Goal: Task Accomplishment & Management: Use online tool/utility

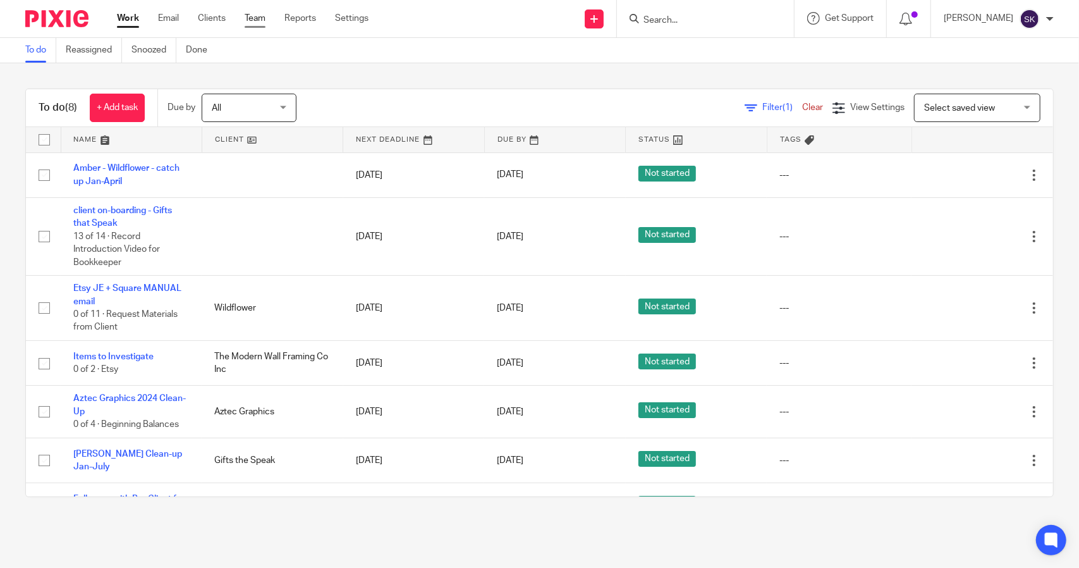
click at [262, 21] on link "Team" at bounding box center [255, 18] width 21 height 13
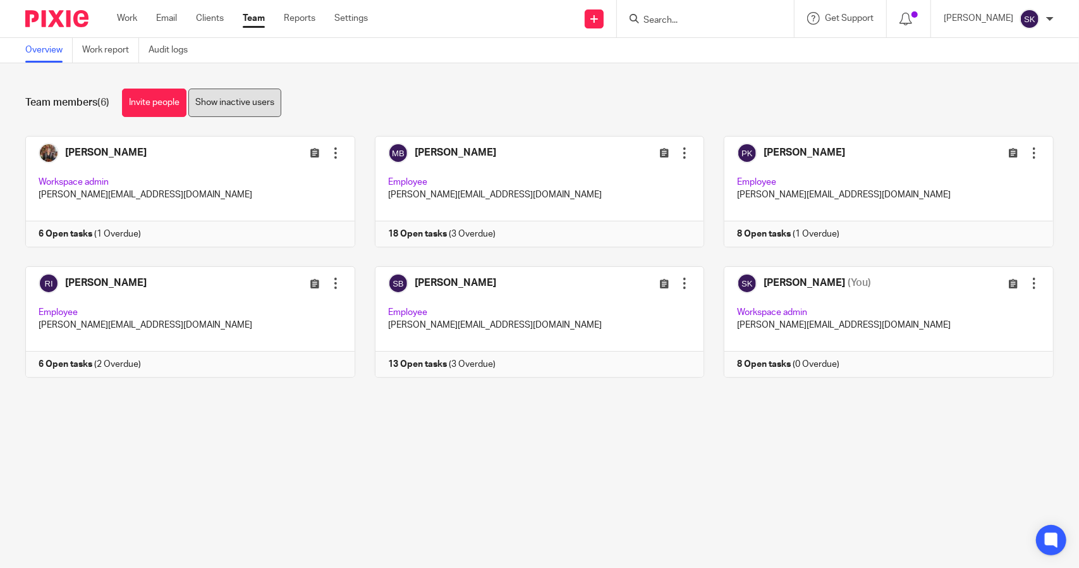
click at [241, 102] on link "Show inactive users" at bounding box center [234, 103] width 93 height 28
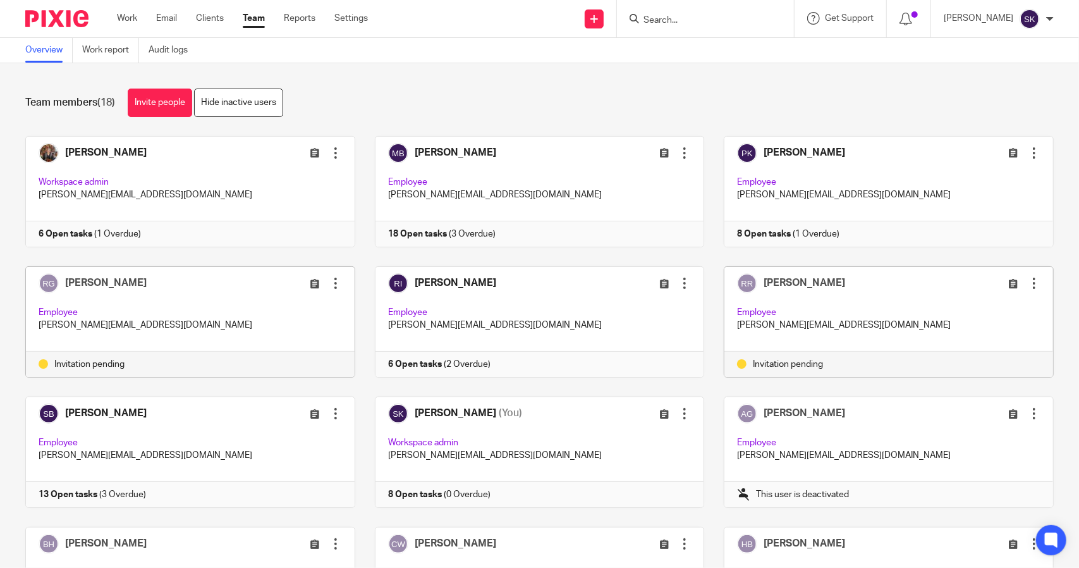
click at [329, 288] on div at bounding box center [335, 283] width 13 height 13
click at [357, 256] on div "Carolyn McCaughey Edit user Transfer Deactivate user Workspace admin carolyn@ev…" at bounding box center [530, 527] width 1048 height 782
click at [128, 18] on link "Work" at bounding box center [127, 18] width 20 height 13
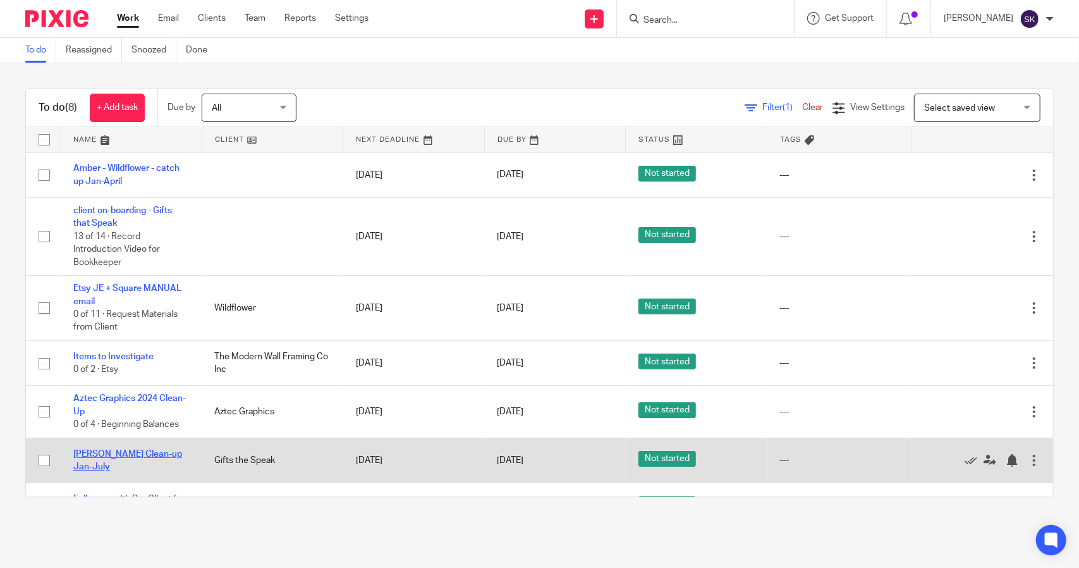
click at [98, 455] on link "[PERSON_NAME] Clean-up Jan-July" at bounding box center [127, 460] width 109 height 21
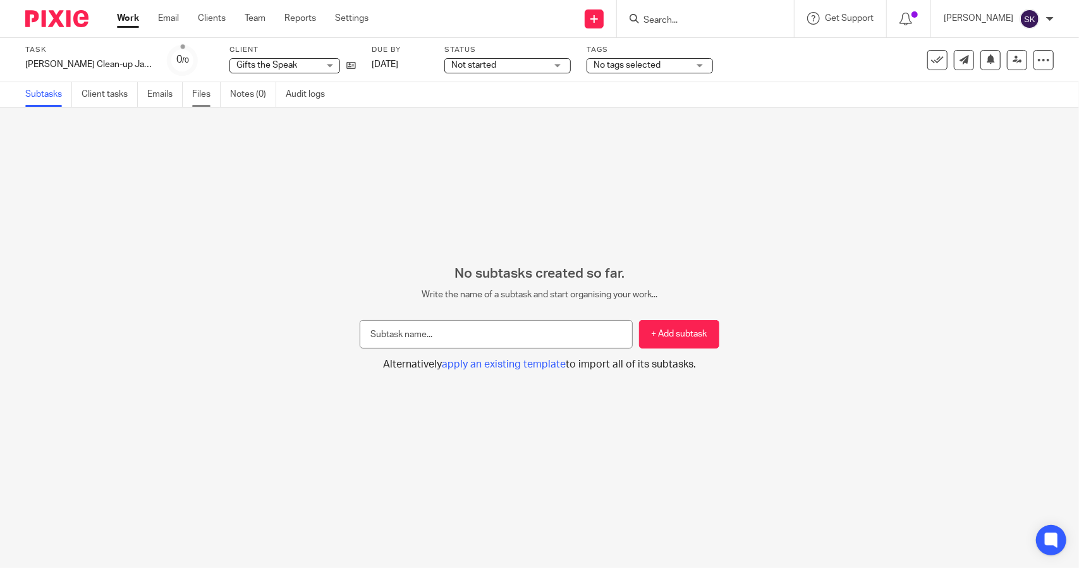
click at [204, 97] on link "Files" at bounding box center [206, 94] width 28 height 25
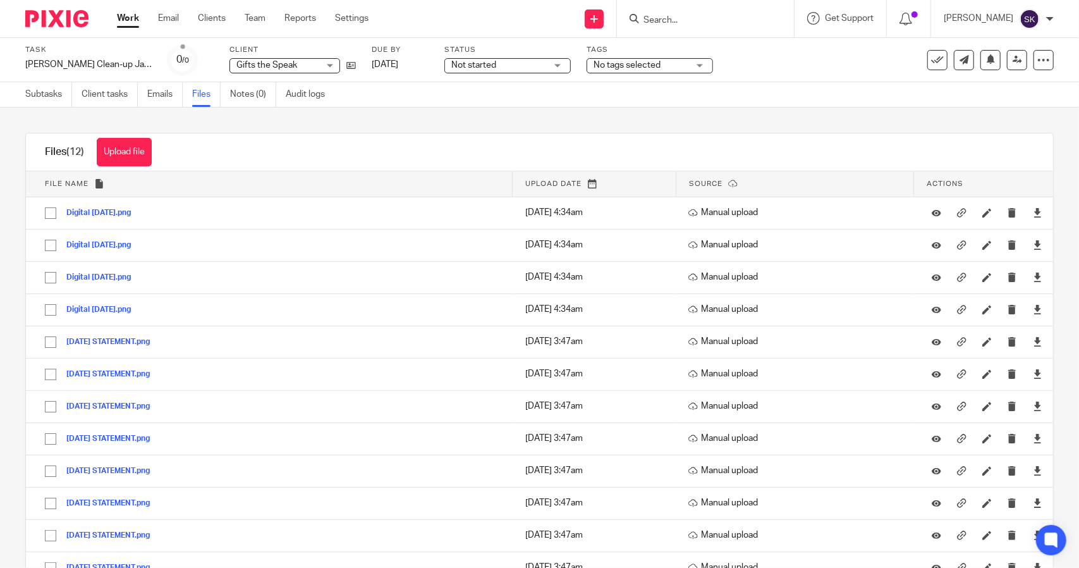
scroll to position [39, 0]
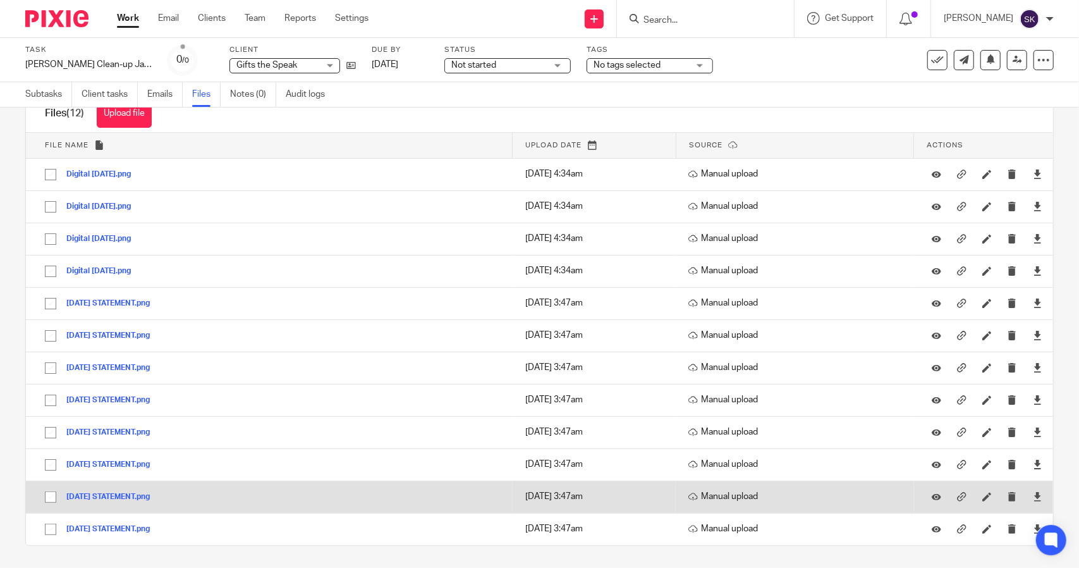
click at [139, 494] on button "JANUARY 2025 STATEMENT.png" at bounding box center [112, 497] width 93 height 9
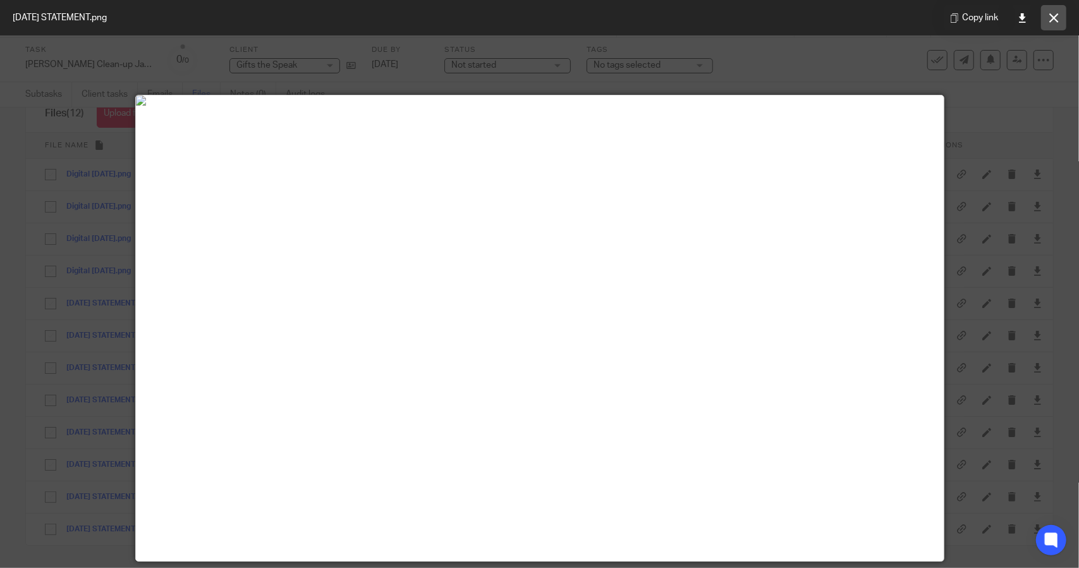
click at [1052, 20] on icon at bounding box center [1054, 17] width 9 height 9
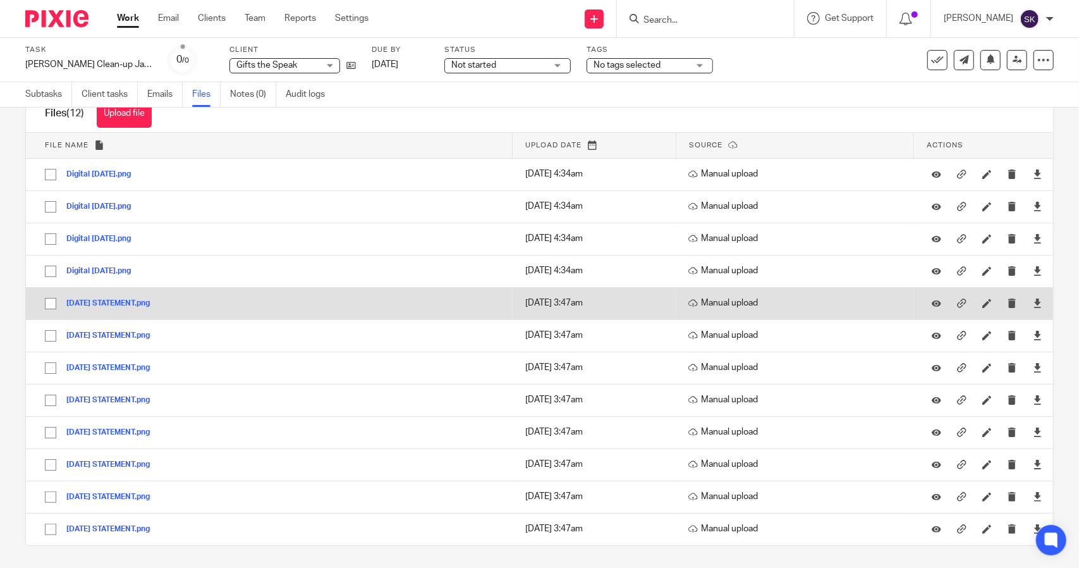
click at [109, 300] on button "JULY 2025 STATEMENT.png" at bounding box center [112, 303] width 93 height 9
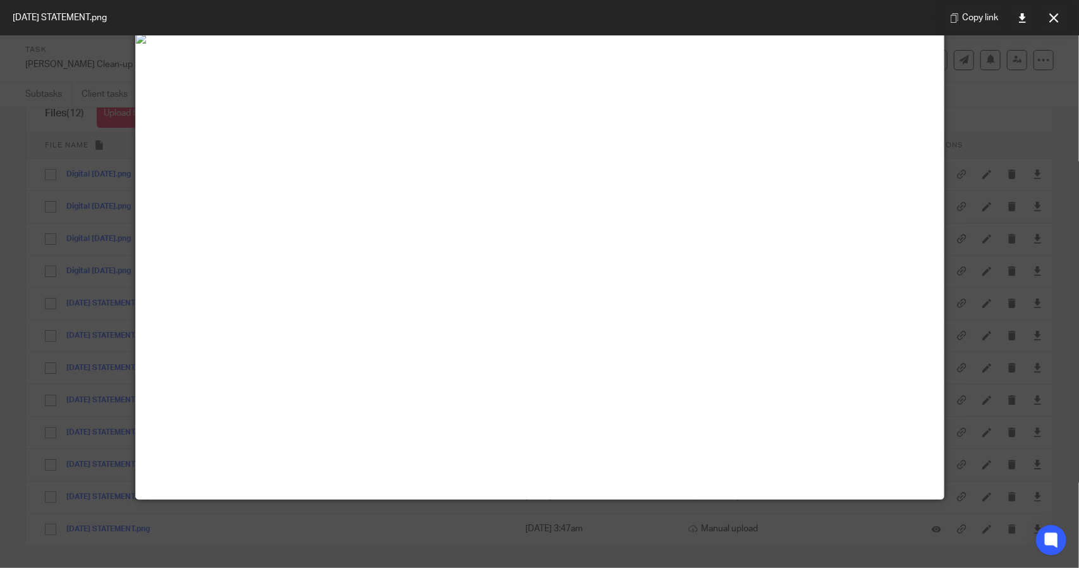
scroll to position [5, 0]
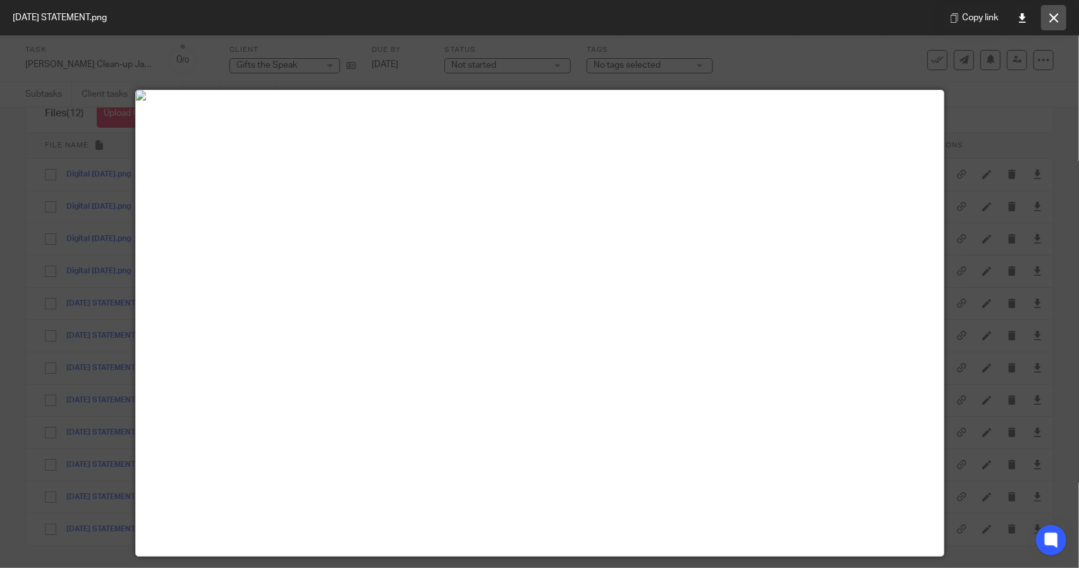
click at [1050, 20] on icon at bounding box center [1054, 17] width 9 height 9
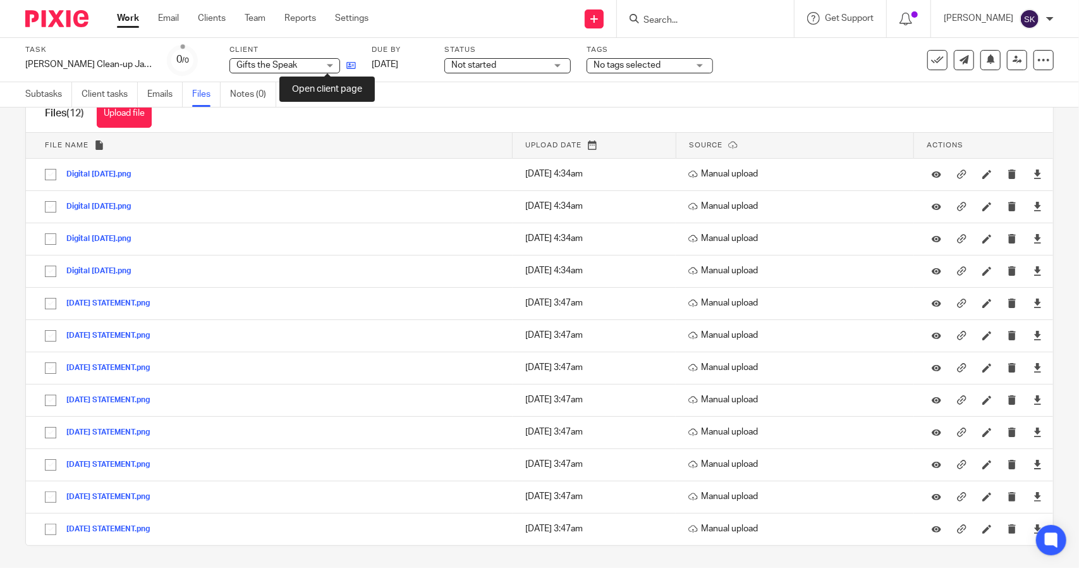
click at [347, 66] on icon at bounding box center [351, 65] width 9 height 9
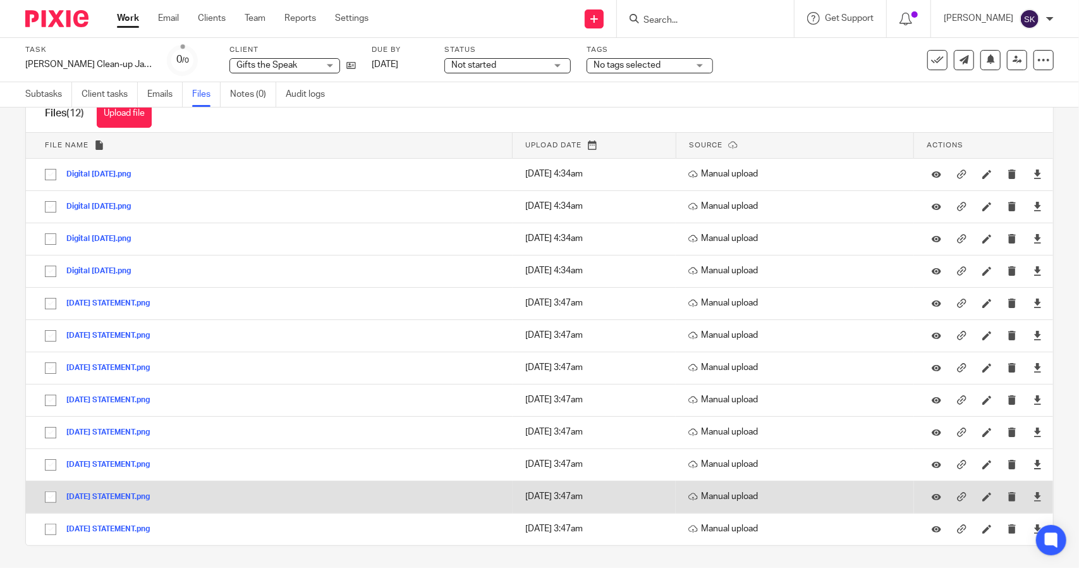
click at [110, 494] on button "JANUARY 2025 STATEMENT.png" at bounding box center [112, 497] width 93 height 9
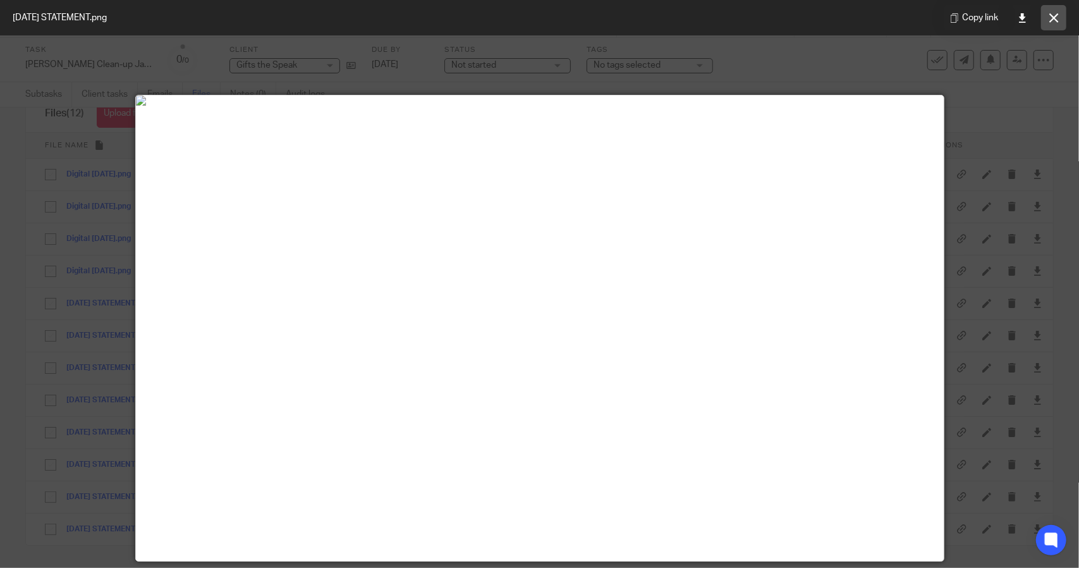
click at [1057, 20] on icon at bounding box center [1054, 17] width 9 height 9
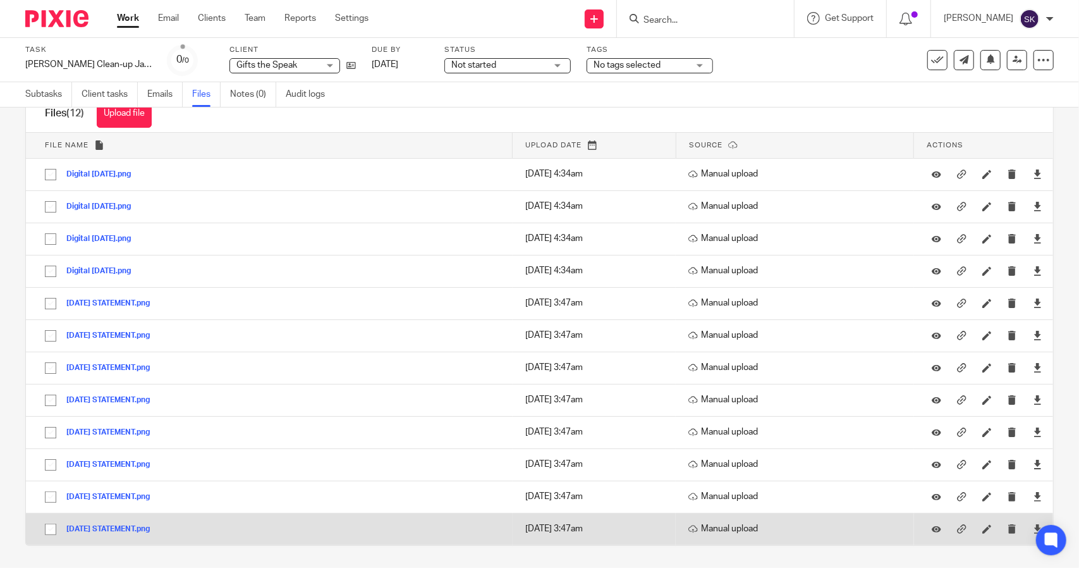
click at [110, 525] on button "DECEMBER 2024 STATEMENT.png" at bounding box center [112, 529] width 93 height 9
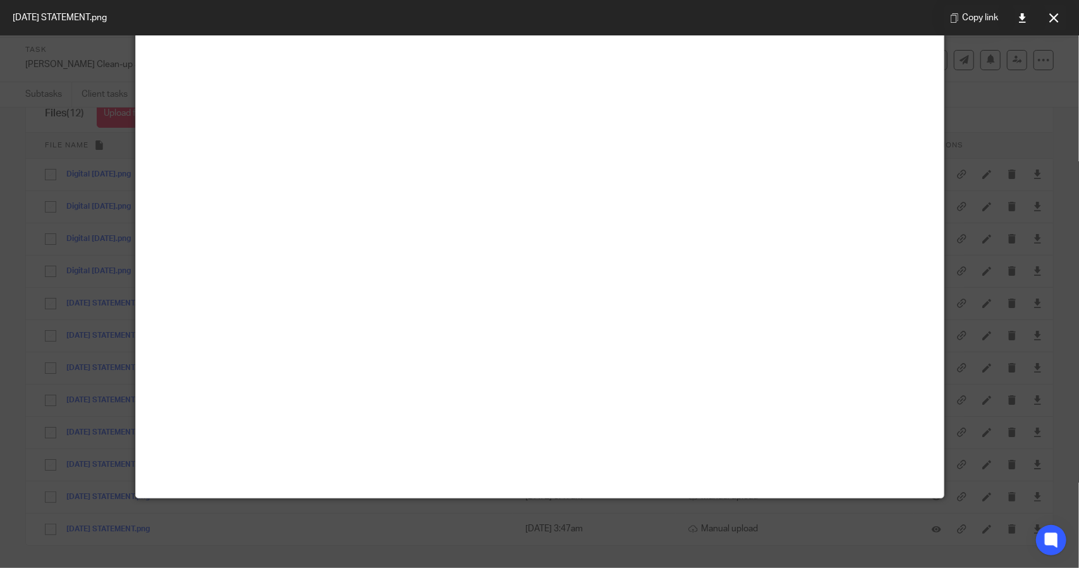
scroll to position [190, 0]
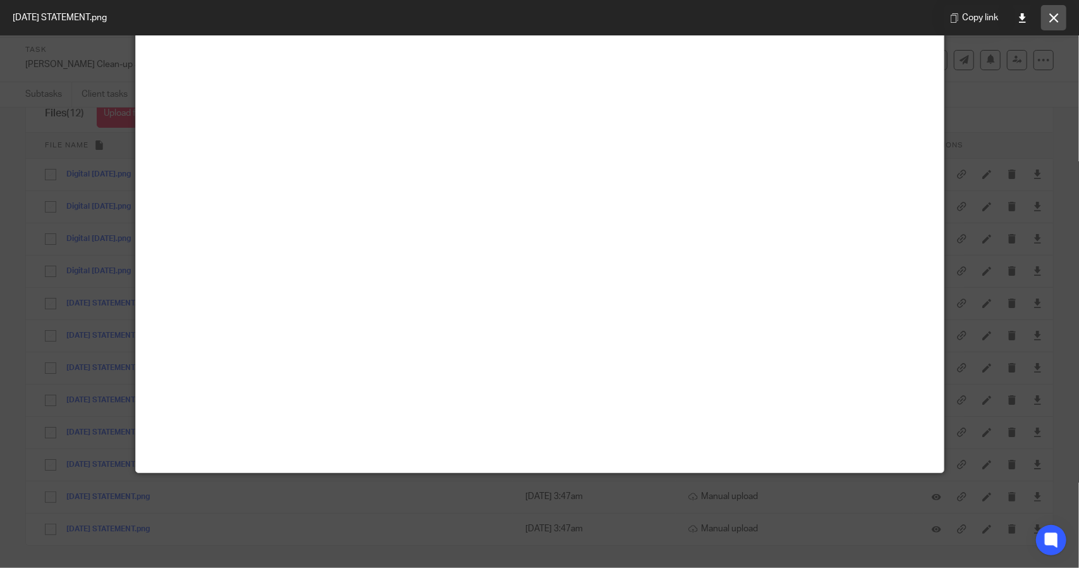
click at [1050, 26] on button at bounding box center [1053, 17] width 25 height 25
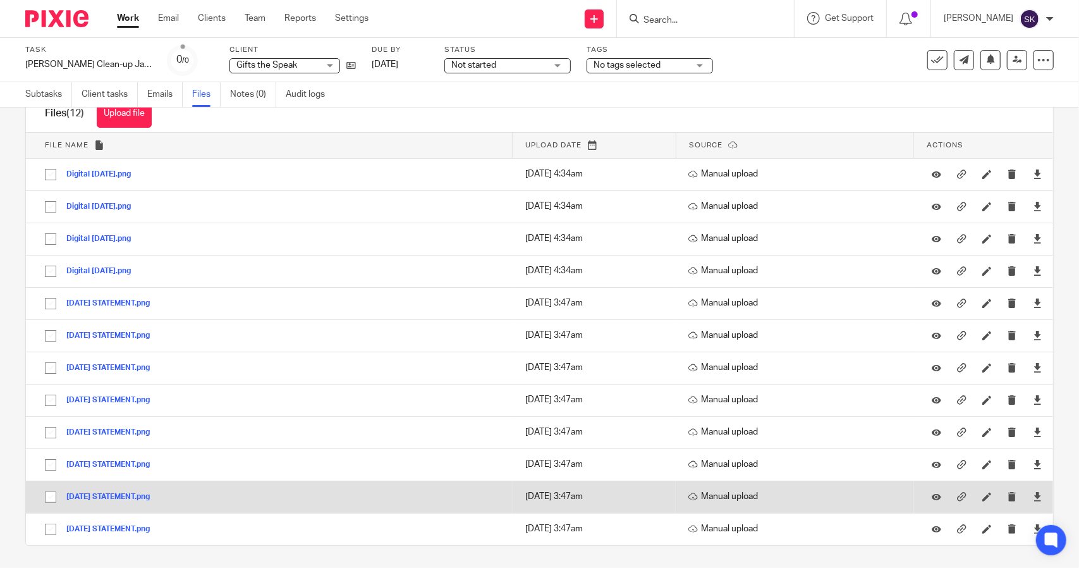
click at [107, 493] on button "JANUARY 2025 STATEMENT.png" at bounding box center [112, 497] width 93 height 9
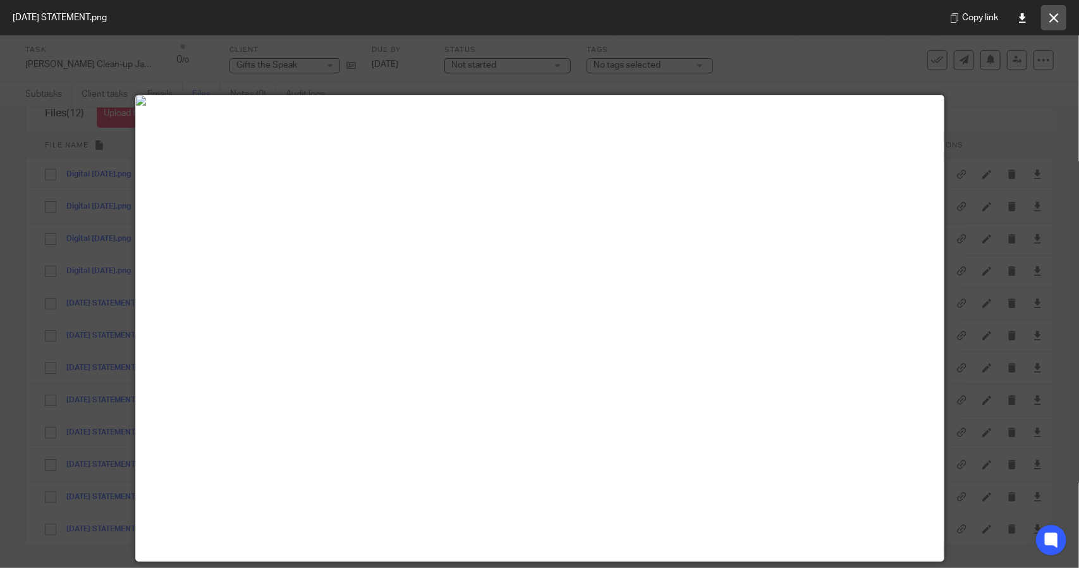
click at [1048, 16] on button at bounding box center [1053, 17] width 25 height 25
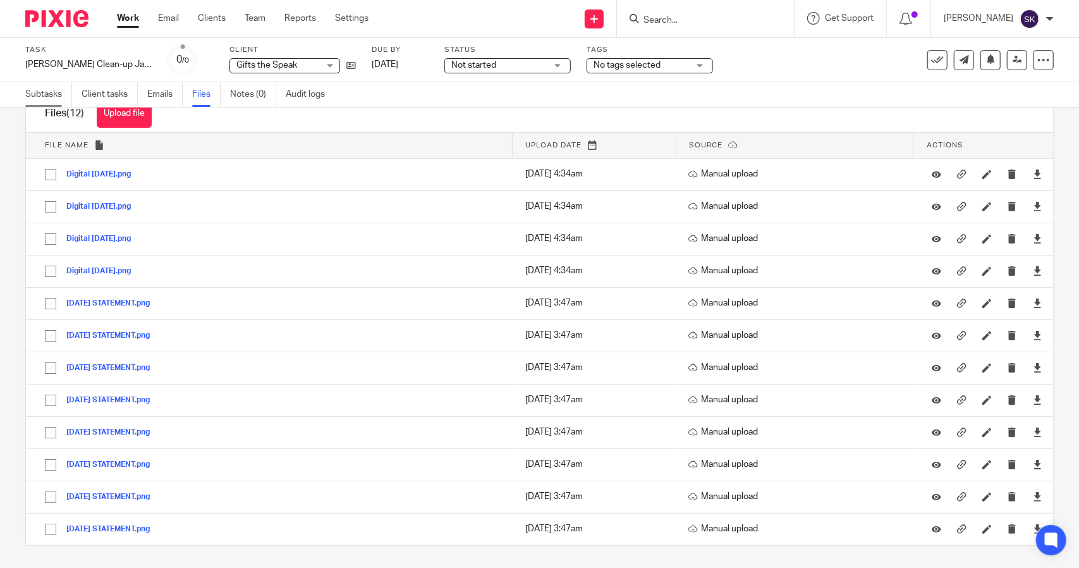
click at [44, 95] on link "Subtasks" at bounding box center [48, 94] width 47 height 25
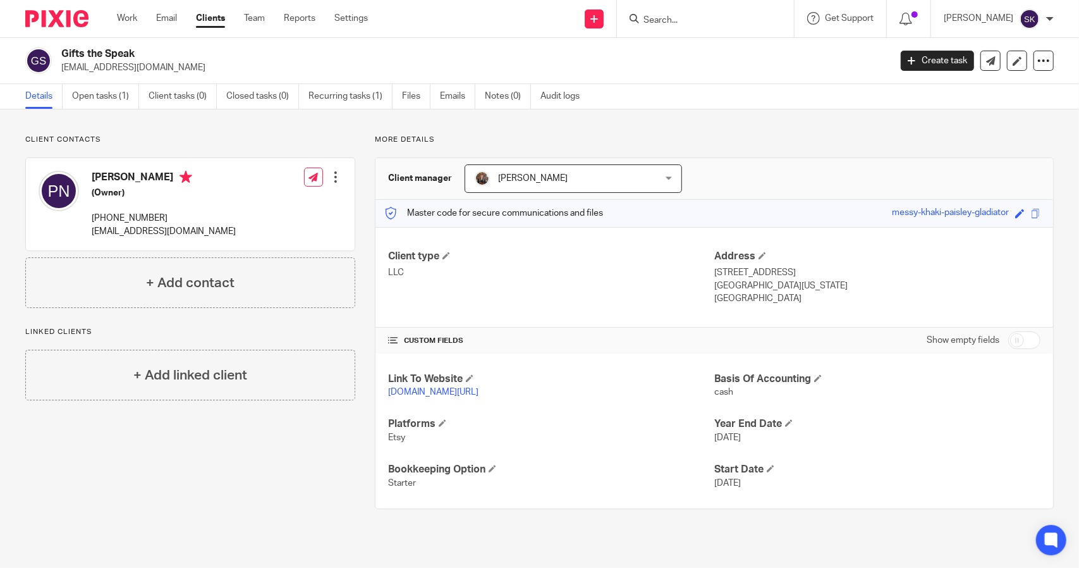
click at [451, 389] on link "[DOMAIN_NAME][URL]" at bounding box center [433, 392] width 90 height 9
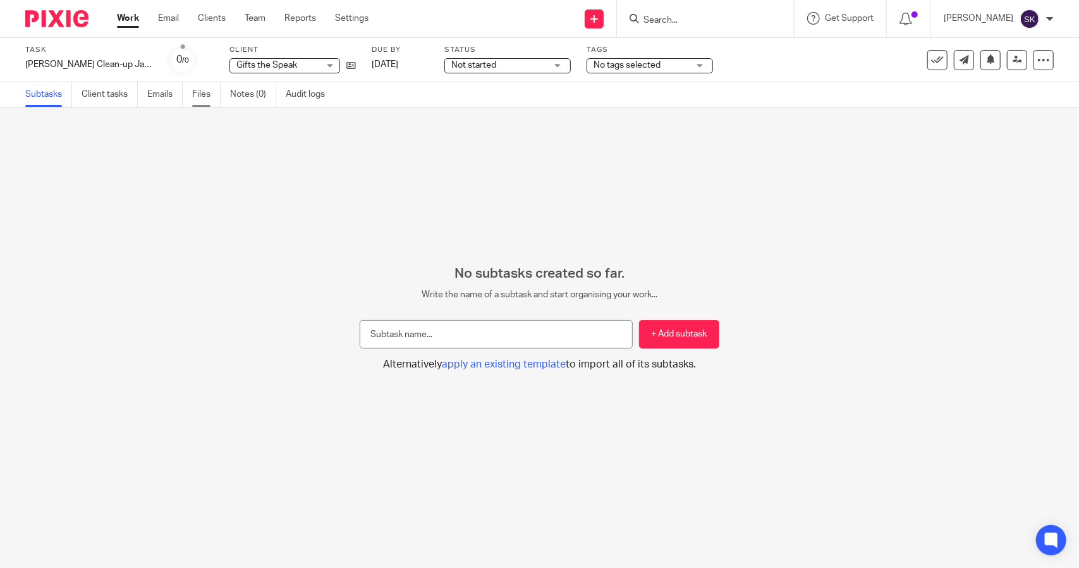
click at [206, 101] on link "Files" at bounding box center [206, 94] width 28 height 25
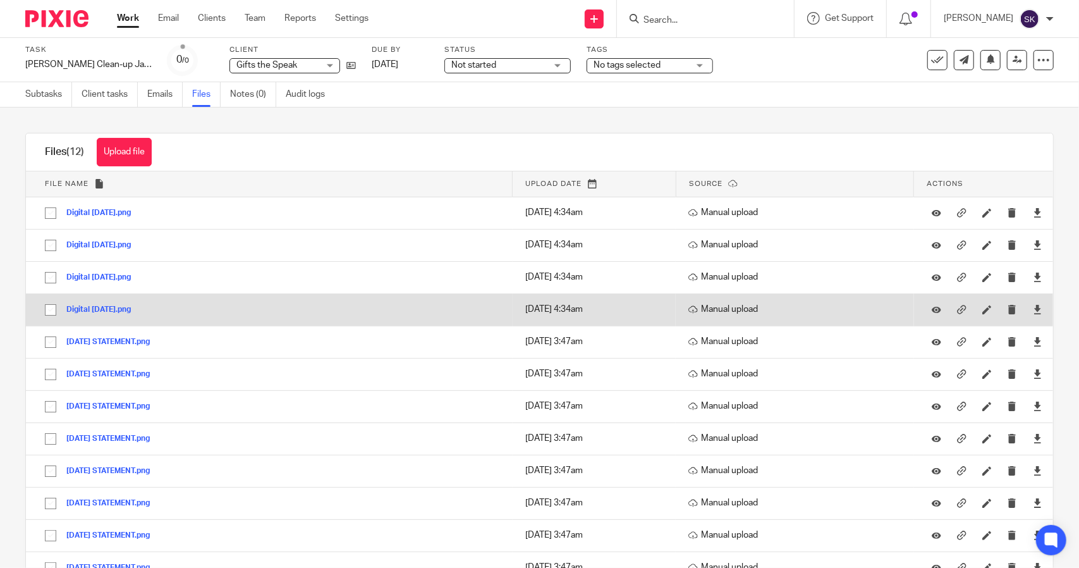
scroll to position [39, 0]
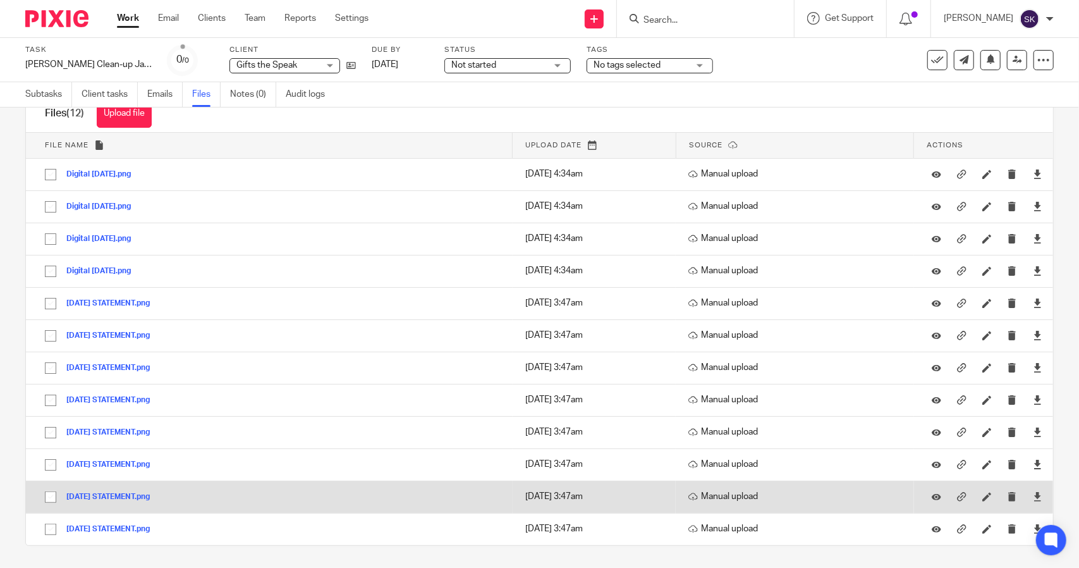
click at [116, 493] on button "[DATE] STATEMENT.png" at bounding box center [112, 497] width 93 height 9
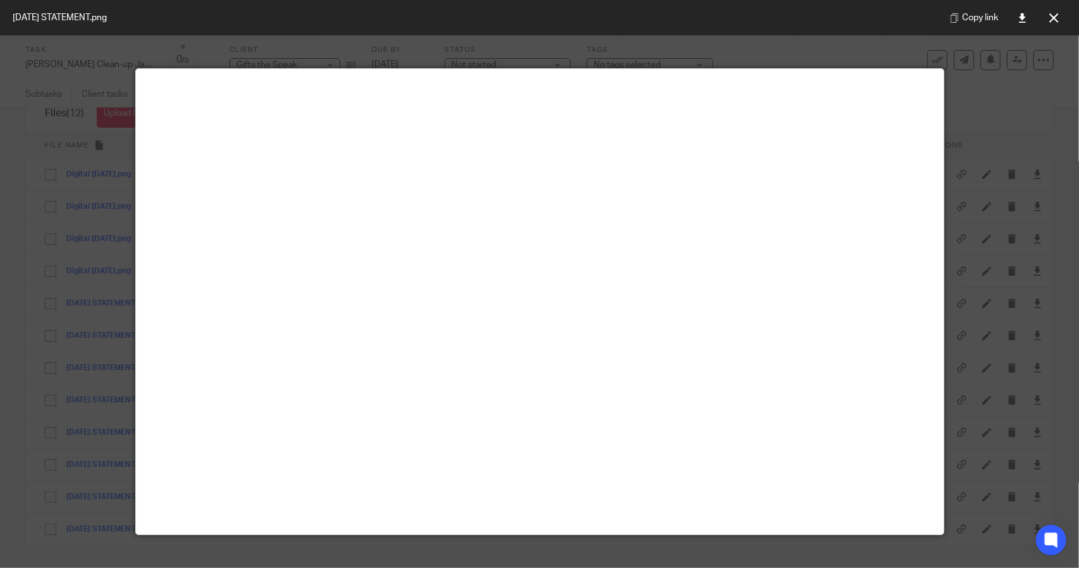
scroll to position [0, 0]
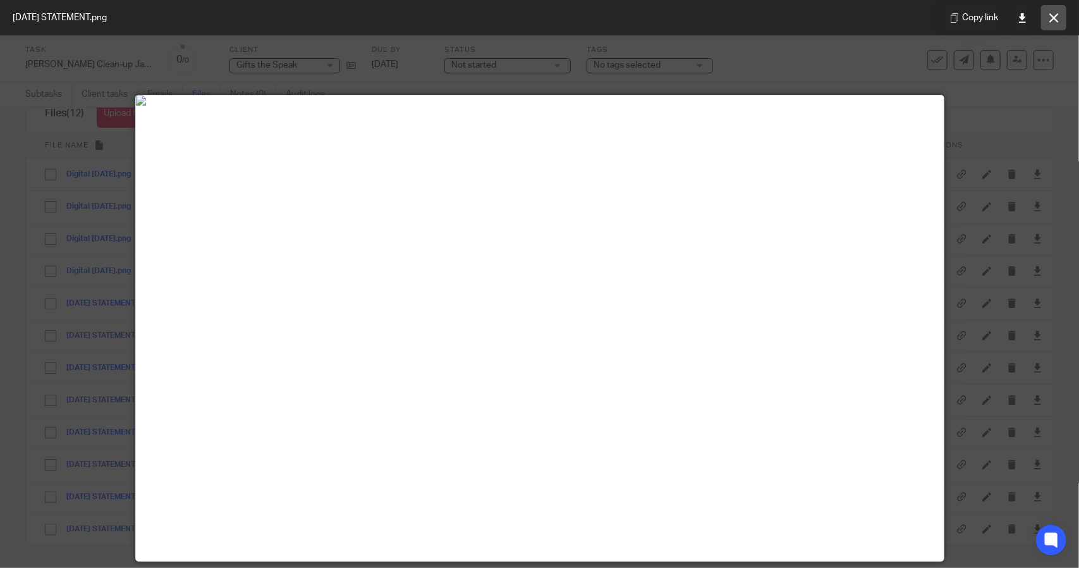
click at [1059, 17] on button at bounding box center [1053, 17] width 25 height 25
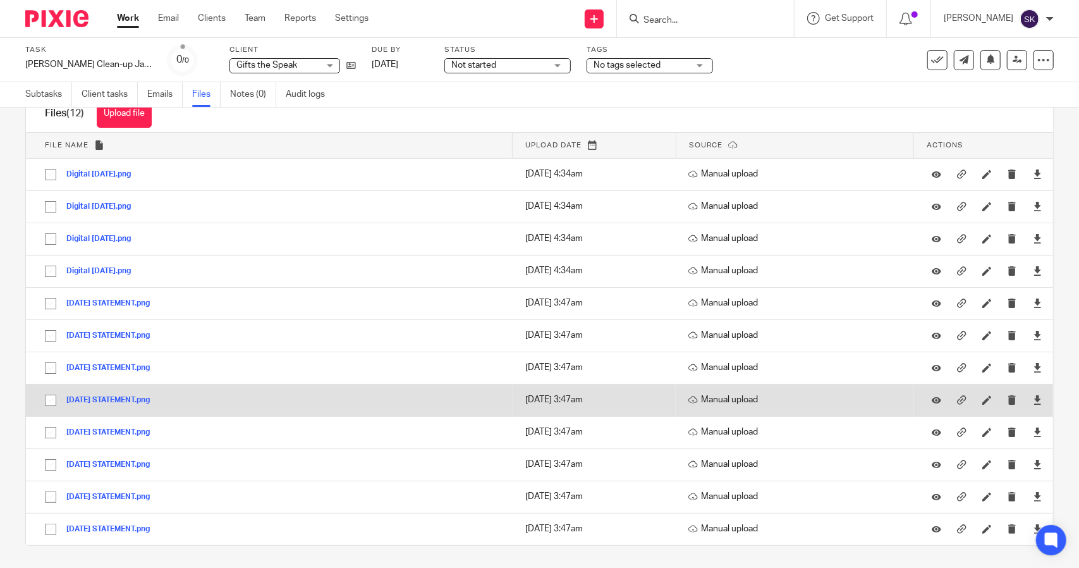
click at [131, 396] on button "[DATE] STATEMENT.png" at bounding box center [112, 400] width 93 height 9
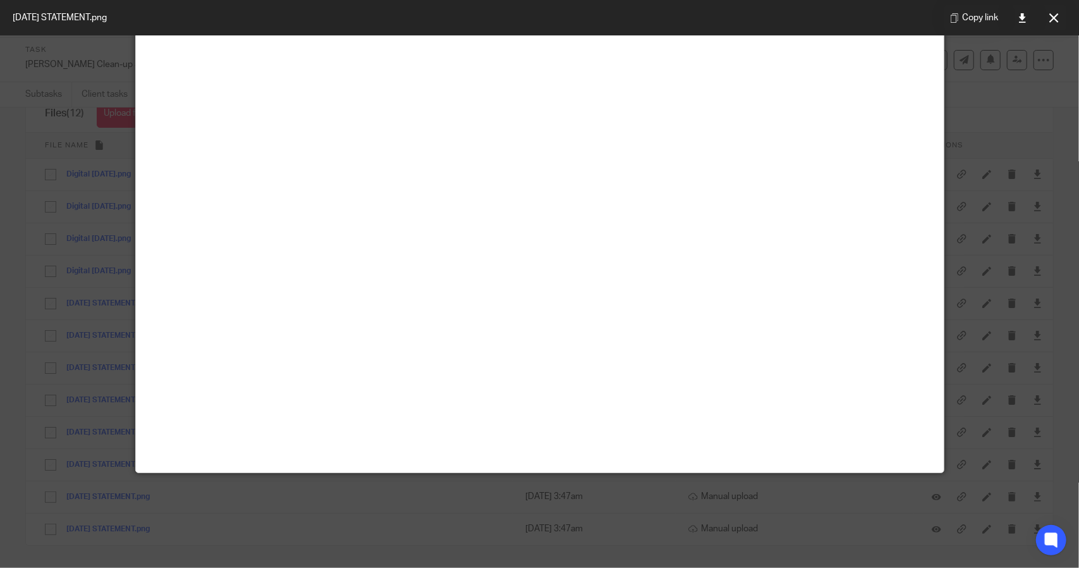
scroll to position [199, 0]
click at [1061, 13] on button at bounding box center [1053, 17] width 25 height 25
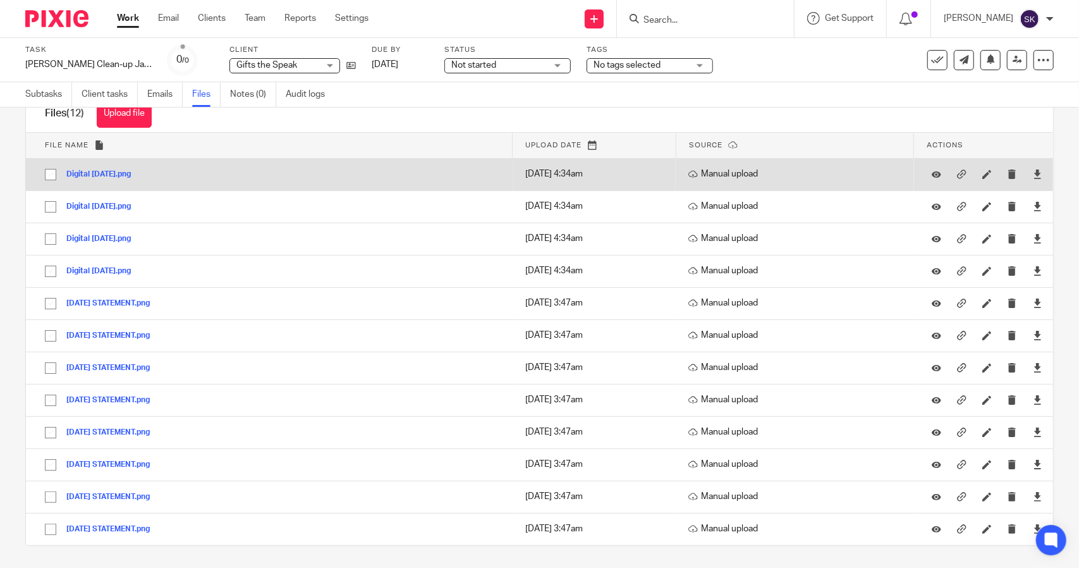
click at [113, 173] on button "Digital [DATE].png" at bounding box center [103, 174] width 74 height 9
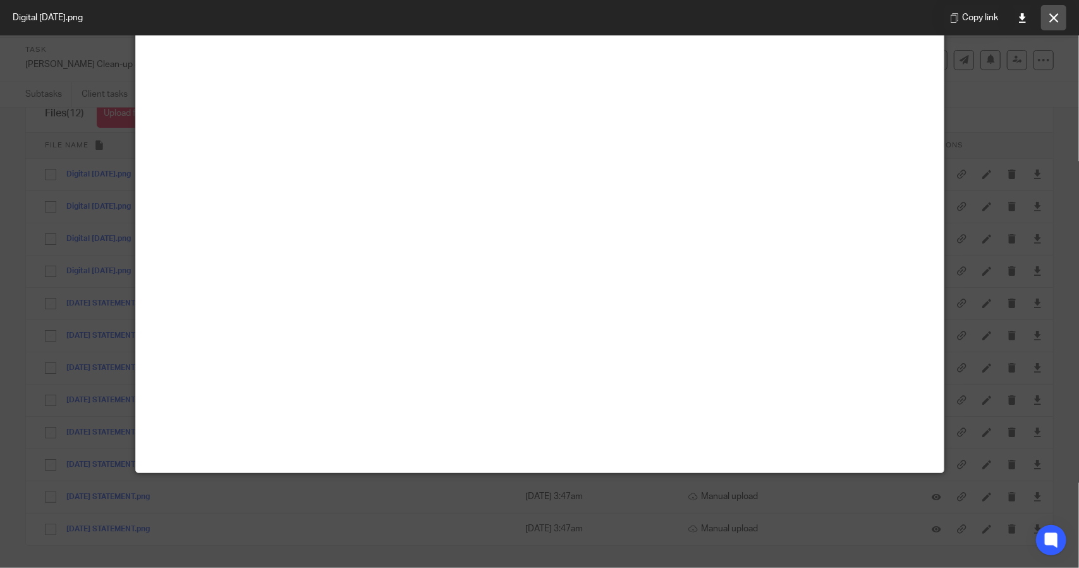
click at [1055, 24] on button at bounding box center [1053, 17] width 25 height 25
